Goal: Navigation & Orientation: Understand site structure

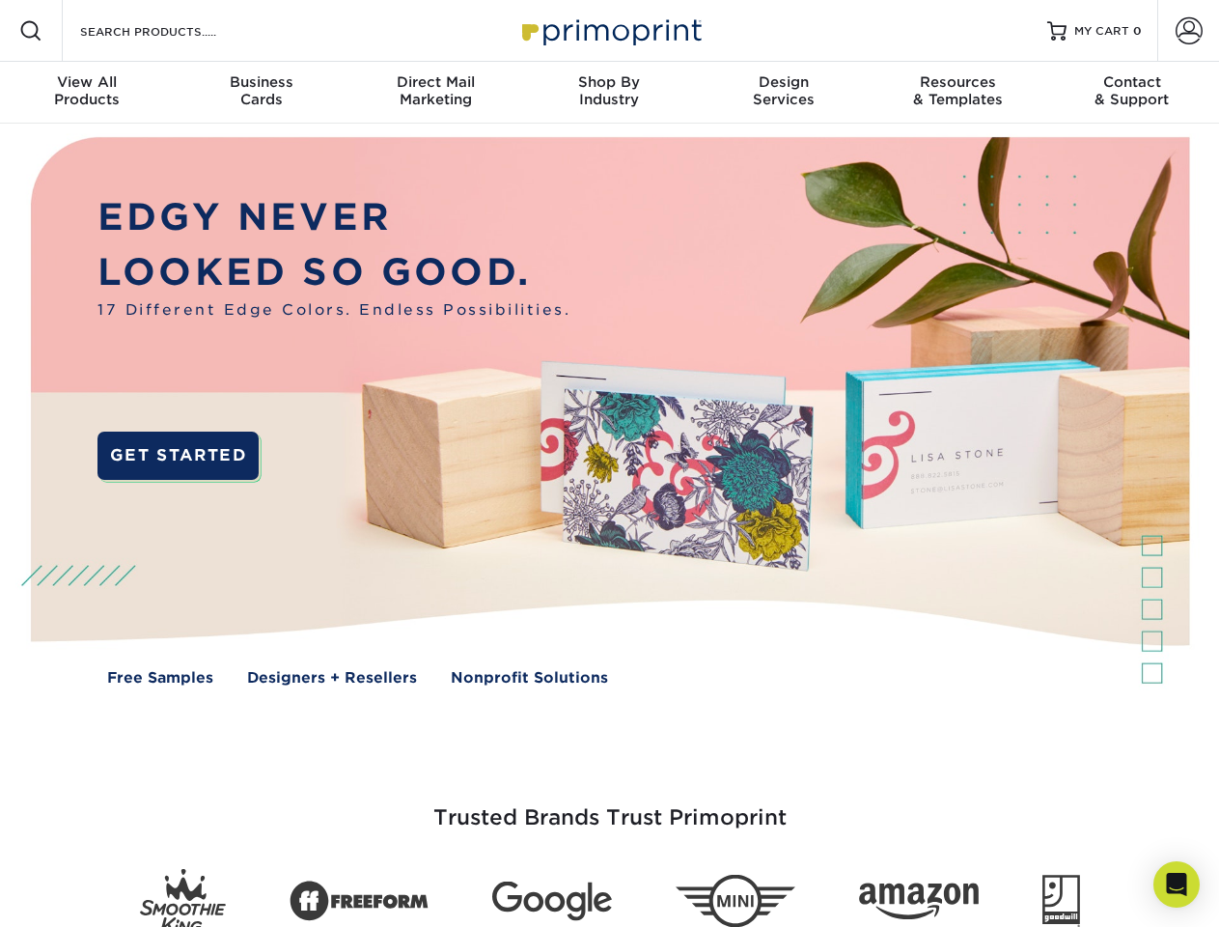
click at [609, 463] on img at bounding box center [609, 425] width 1207 height 603
click at [31, 31] on span at bounding box center [30, 30] width 23 height 23
click at [1188, 31] on span at bounding box center [1189, 30] width 27 height 27
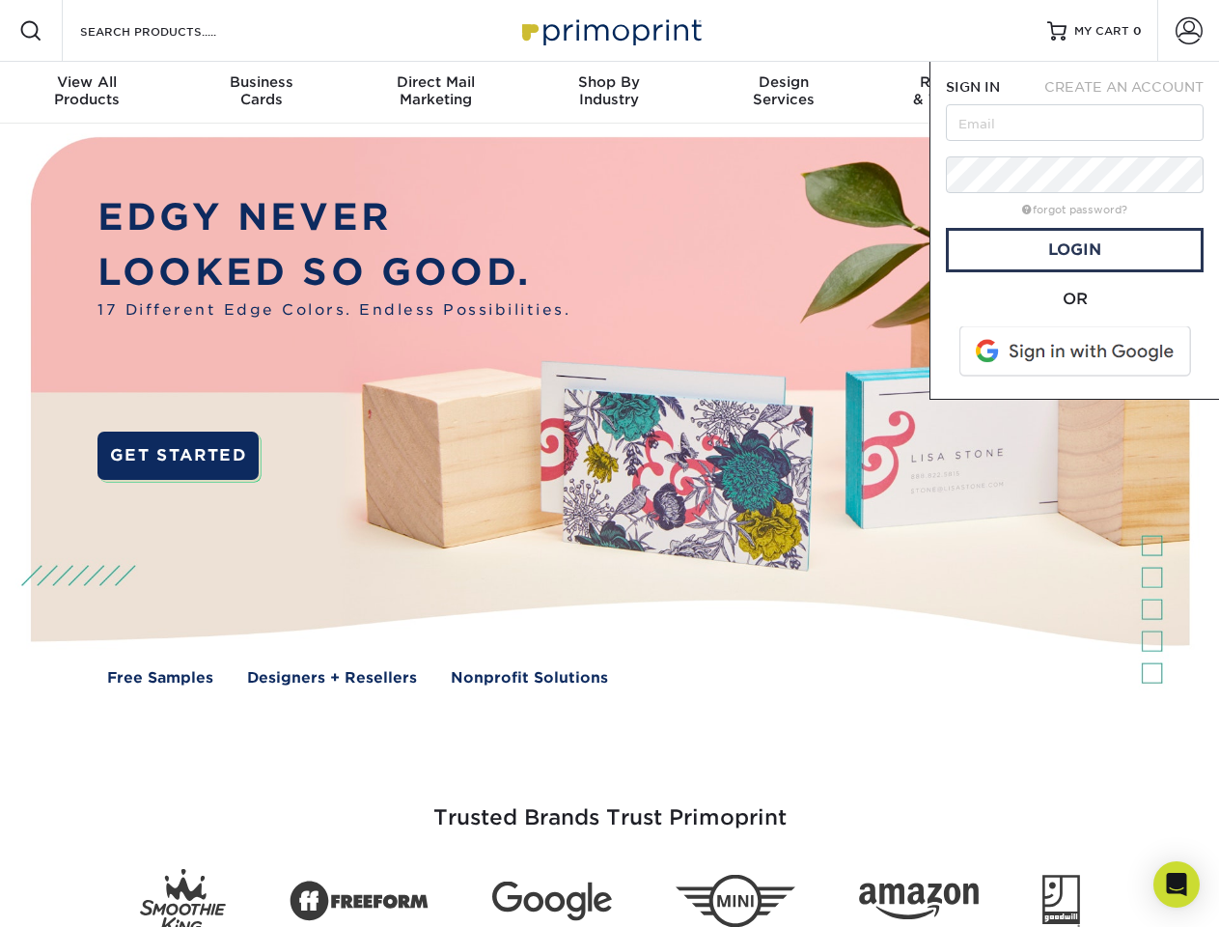
click at [87, 93] on div "View All Products" at bounding box center [87, 90] width 174 height 35
click at [261, 93] on div "Business Cards" at bounding box center [261, 90] width 174 height 35
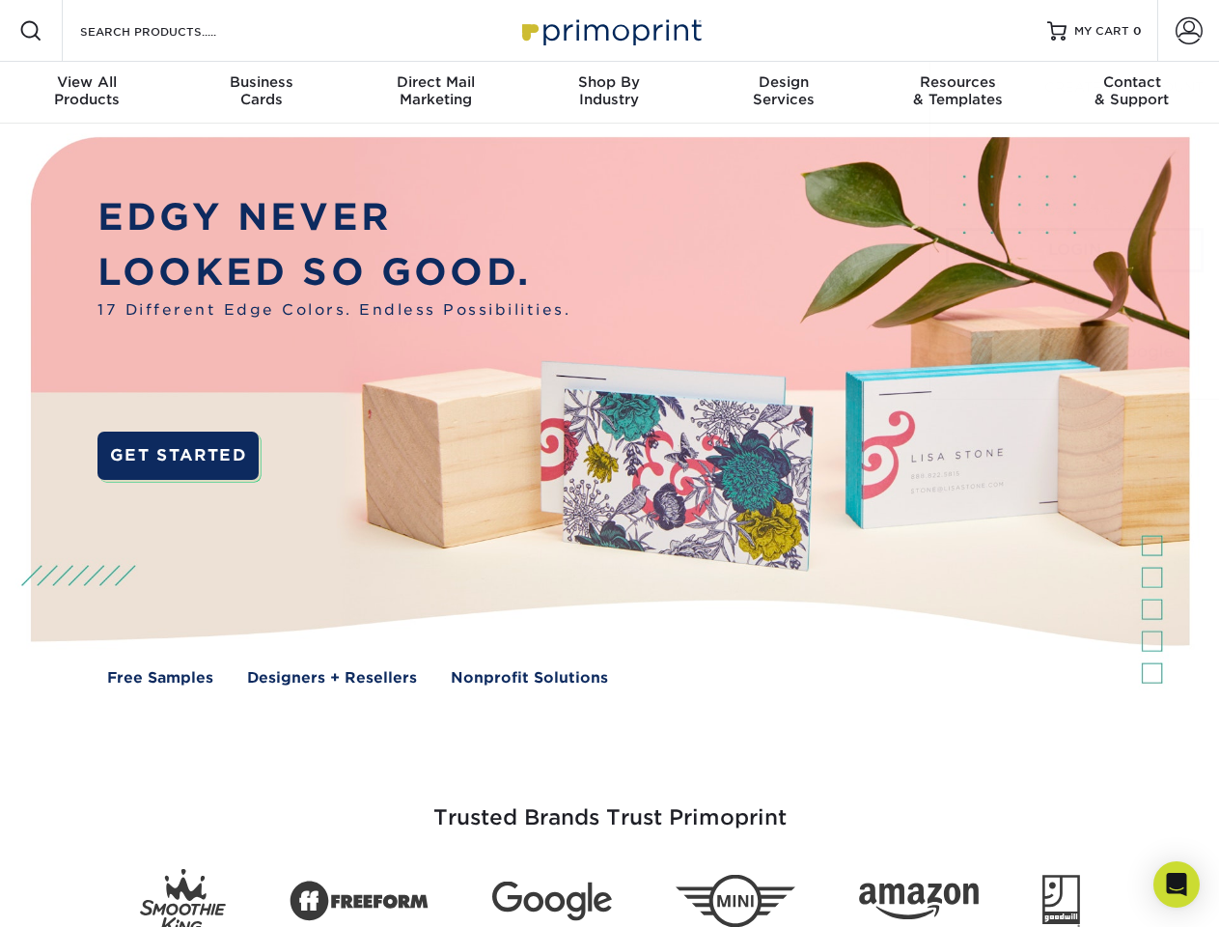
click at [435, 93] on div "Direct Mail Marketing" at bounding box center [435, 90] width 174 height 35
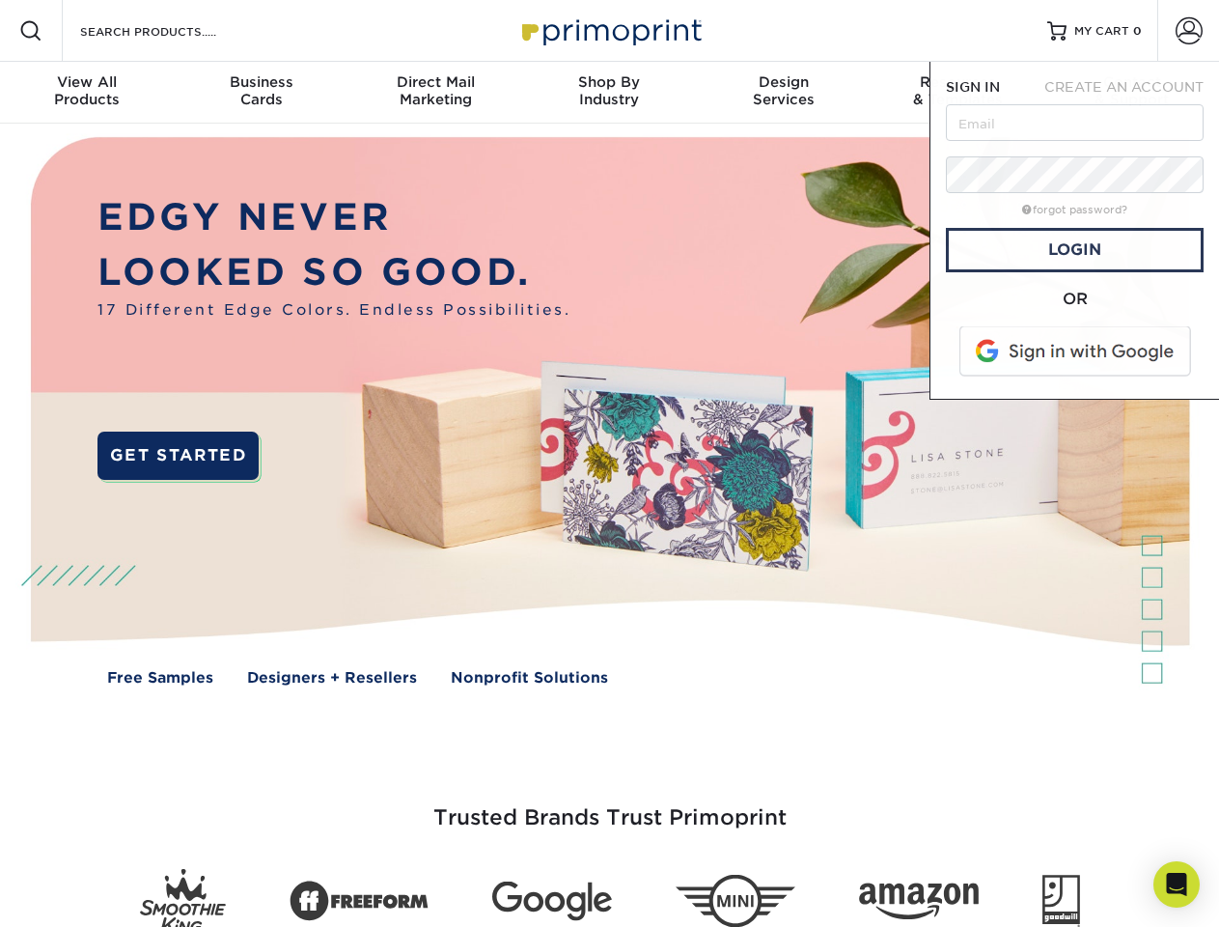
click at [609, 93] on div "Shop By Industry" at bounding box center [609, 90] width 174 height 35
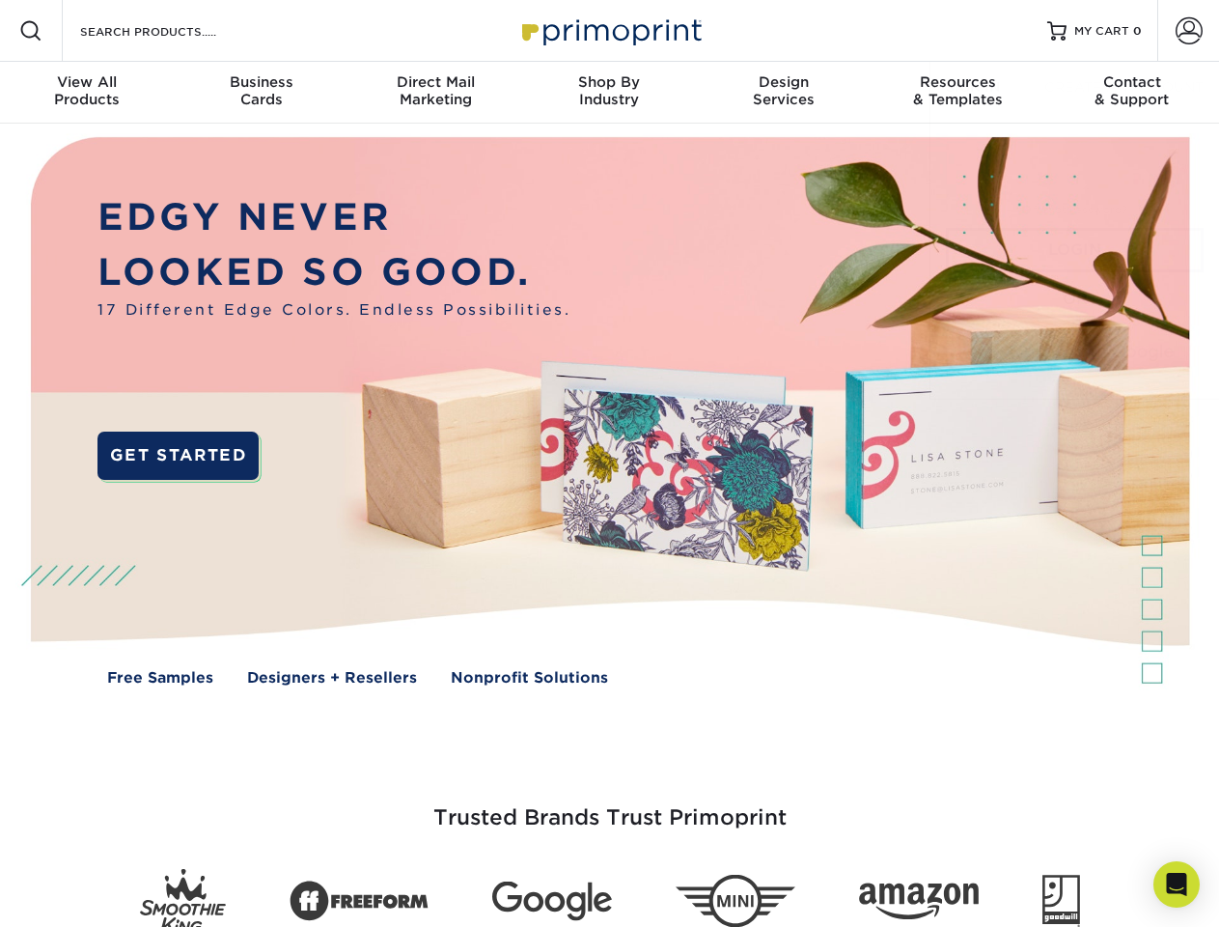
click at [784, 93] on div "Design Services" at bounding box center [784, 90] width 174 height 35
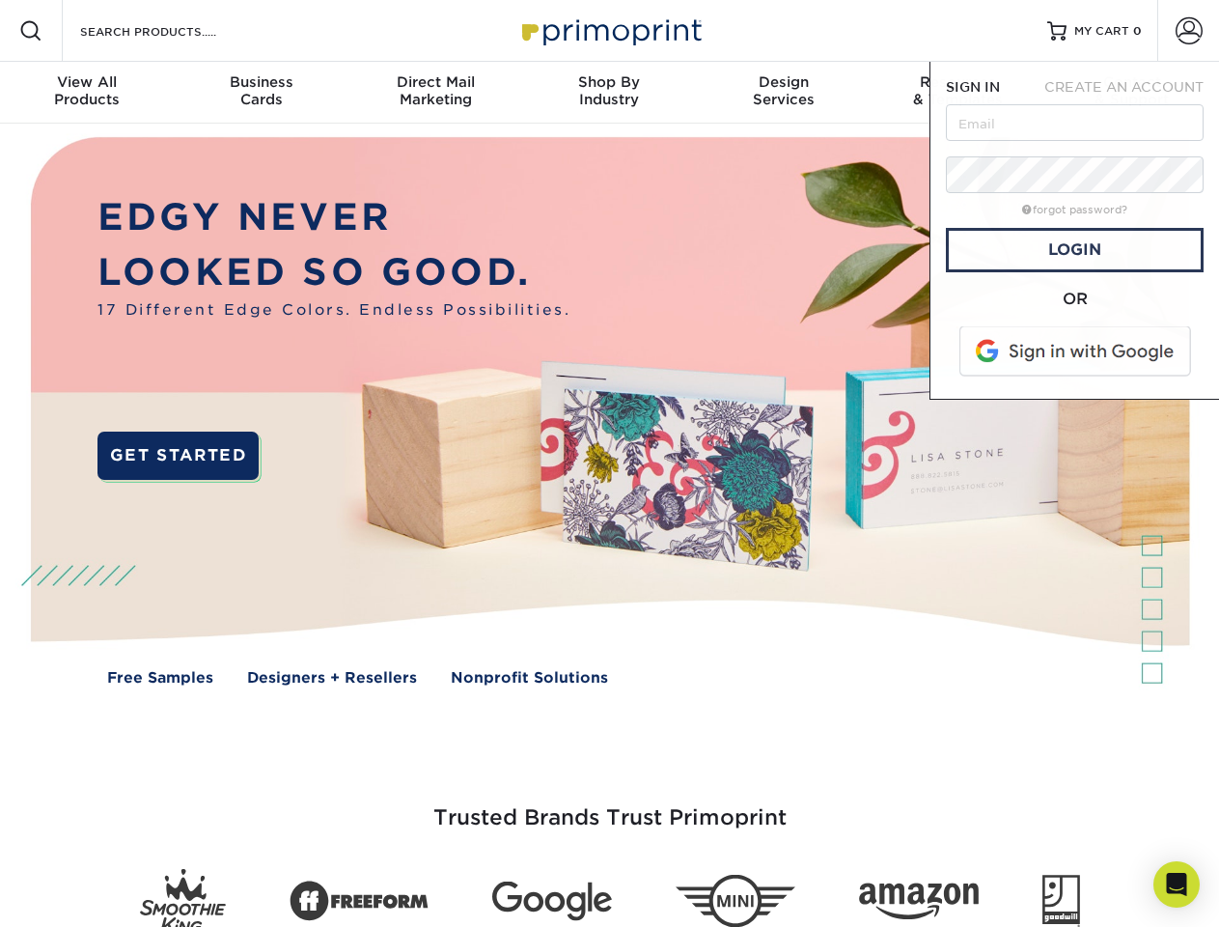
click at [958, 93] on span "SIGN IN" at bounding box center [973, 86] width 54 height 15
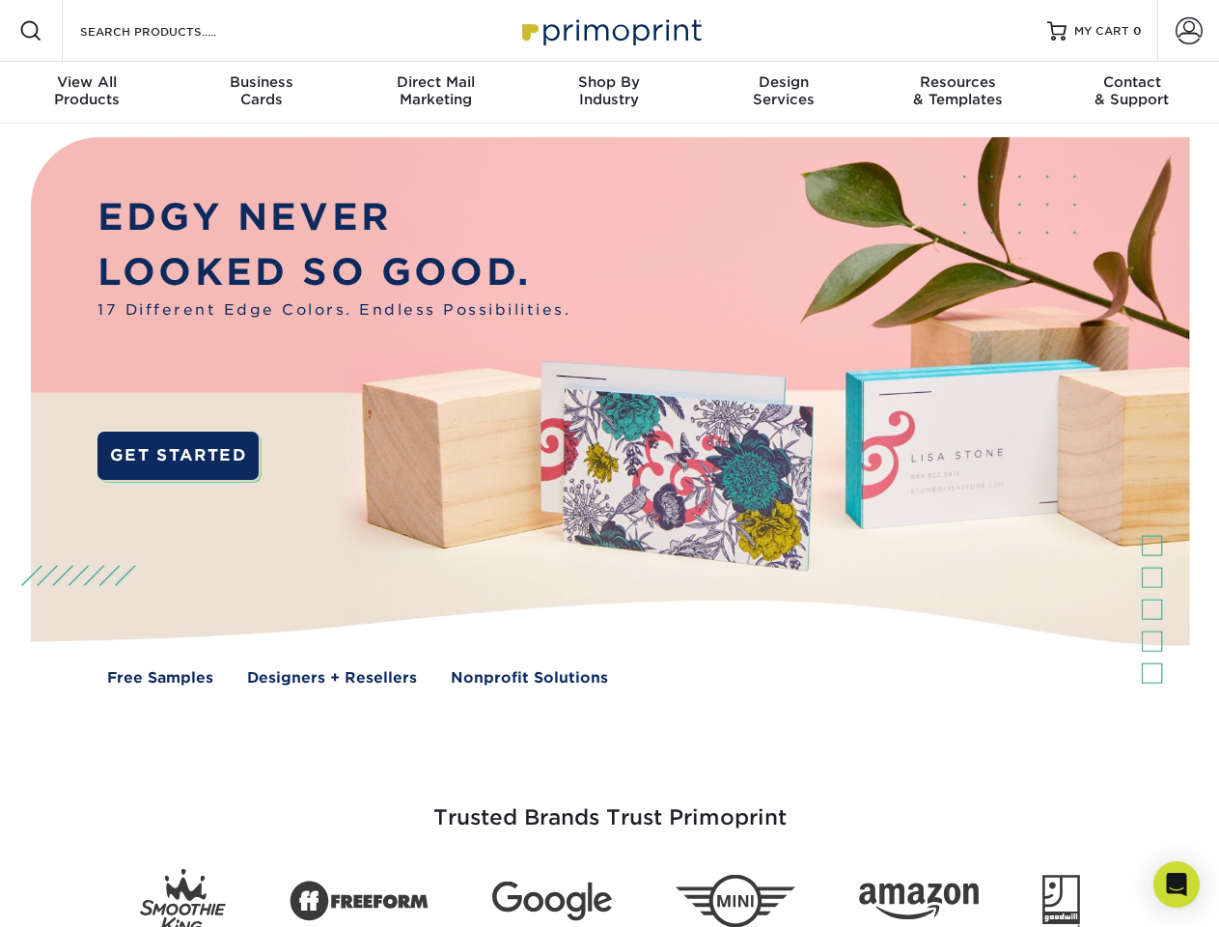
click at [1132, 93] on div "Contact & Support" at bounding box center [1132, 90] width 174 height 35
